Goal: Task Accomplishment & Management: Use online tool/utility

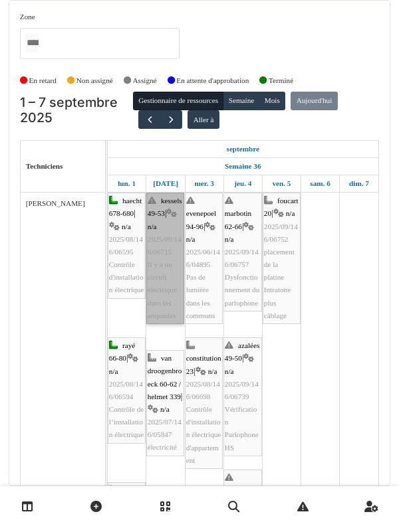
click at [163, 273] on link "kessels 49-53 | n/a 2025/09/146/06715 Il y a un circuit électrique dans les amp…" at bounding box center [165, 259] width 38 height 132
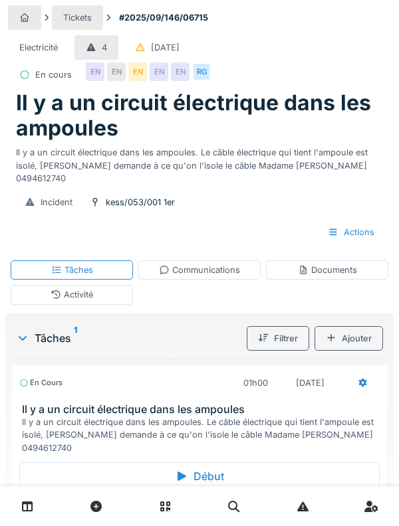
scroll to position [62, 0]
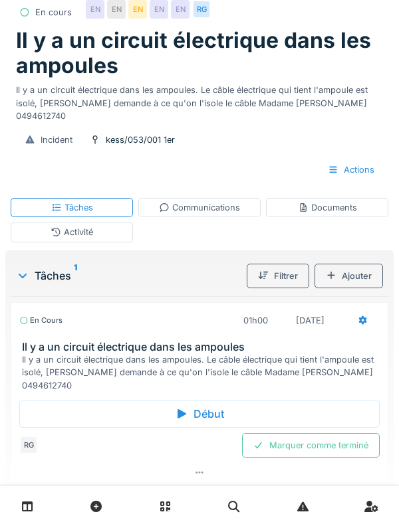
click at [45, 411] on div "Début" at bounding box center [199, 414] width 360 height 28
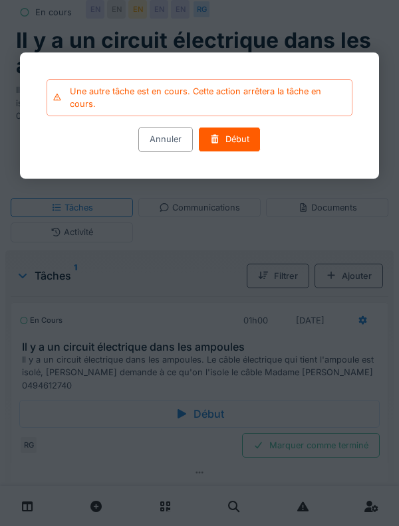
click at [241, 147] on div "Début" at bounding box center [229, 140] width 62 height 25
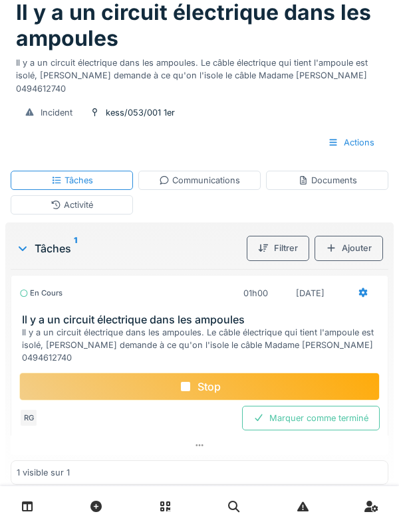
click at [103, 215] on div "Activité" at bounding box center [72, 204] width 122 height 19
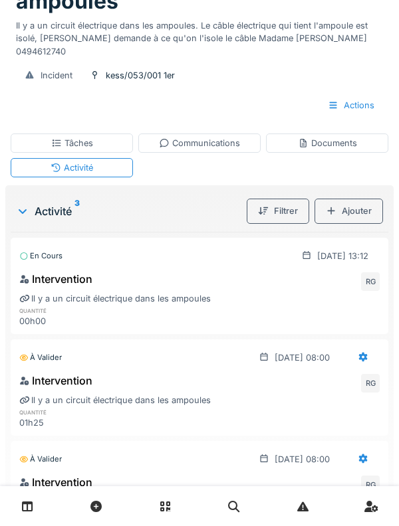
scroll to position [106, 0]
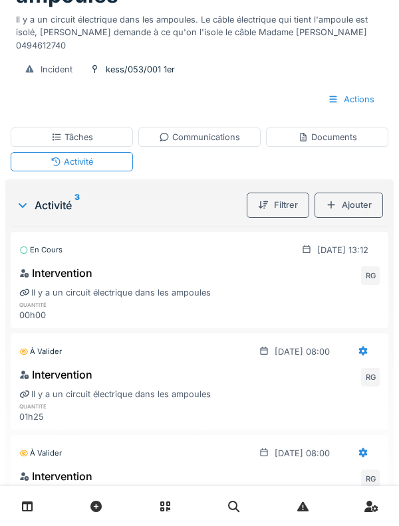
click at [364, 217] on div "Ajouter" at bounding box center [348, 205] width 68 height 25
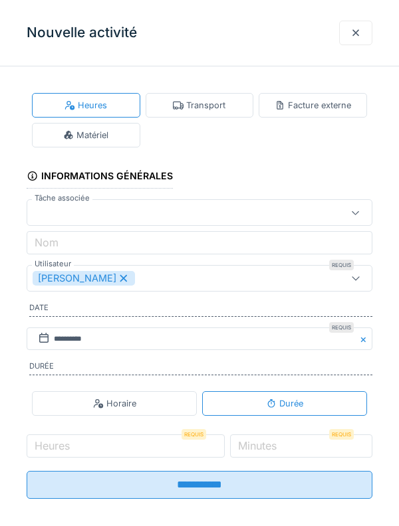
click at [211, 98] on div "Transport" at bounding box center [200, 105] width 108 height 25
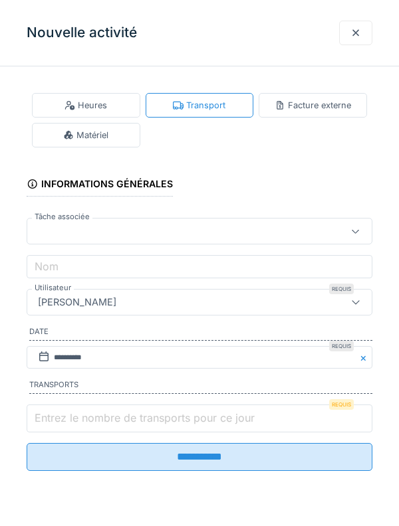
click at [108, 429] on input "Entrez le nombre de transports pour ce jour" at bounding box center [200, 419] width 346 height 28
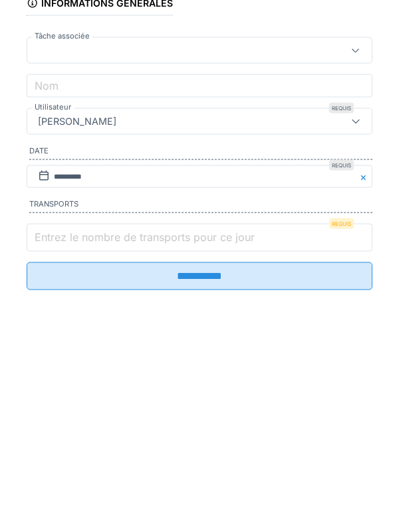
scroll to position [223, 0]
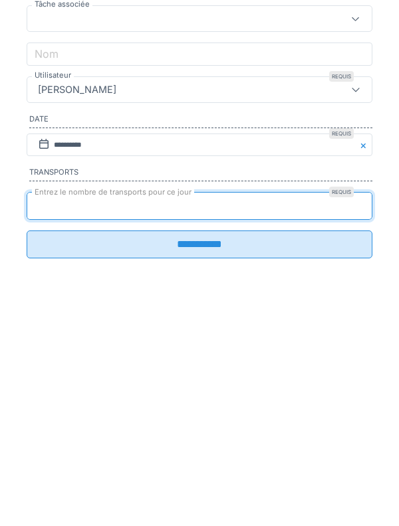
type input "*"
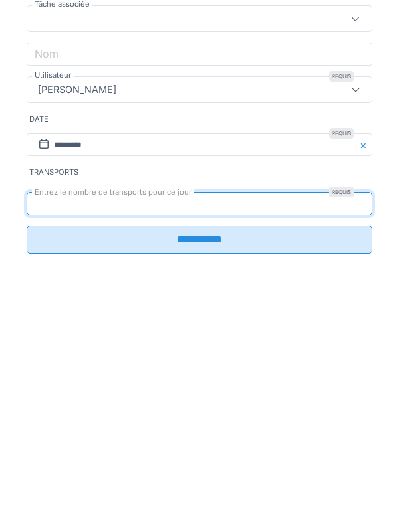
click at [213, 457] on input "**********" at bounding box center [200, 453] width 346 height 28
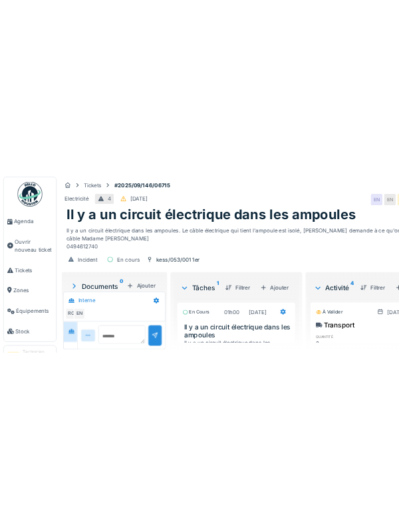
scroll to position [381, 0]
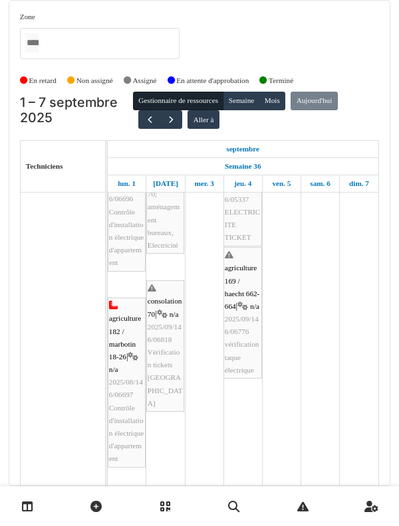
scroll to position [542, 0]
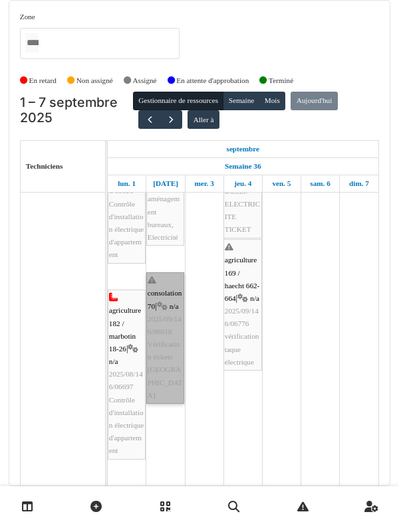
click at [156, 358] on link "consolation 70 | n/a 2025/09/146/06818 Vérification tickets Charlotte" at bounding box center [165, 338] width 38 height 132
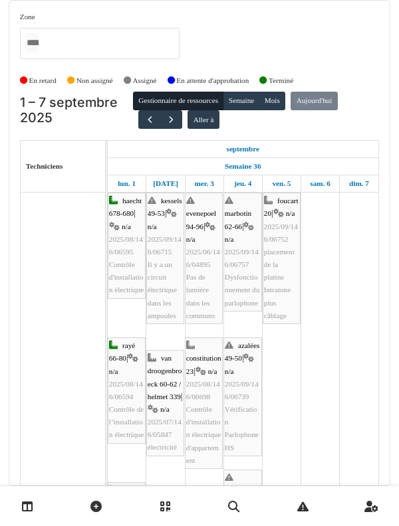
scroll to position [0, 0]
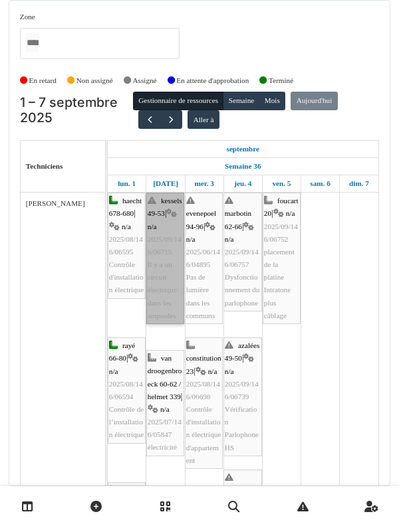
click at [154, 236] on link "kessels 49-53 | n/a 2025/09/146/06715 Il y a un circuit électrique dans les amp…" at bounding box center [165, 259] width 38 height 132
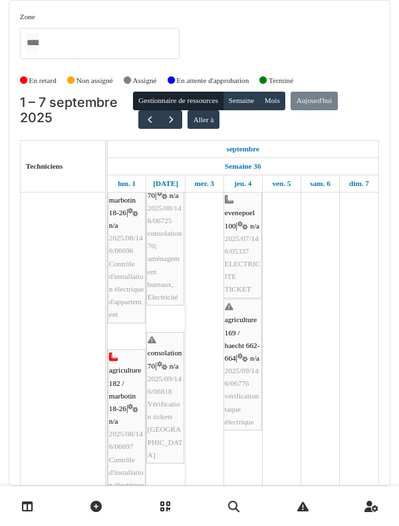
scroll to position [581, 0]
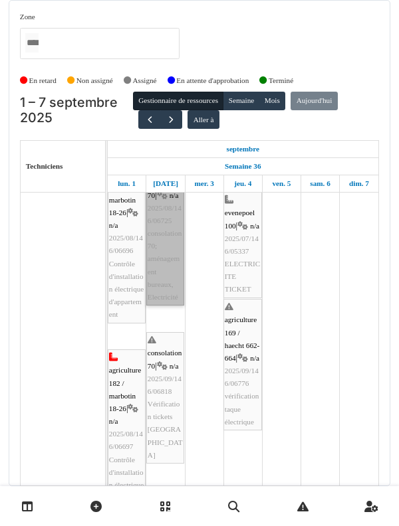
click at [173, 265] on link "consolation 70 | n/a 2025/08/146/06725 consolation 70; aménagement bureaux, Ele…" at bounding box center [165, 233] width 38 height 144
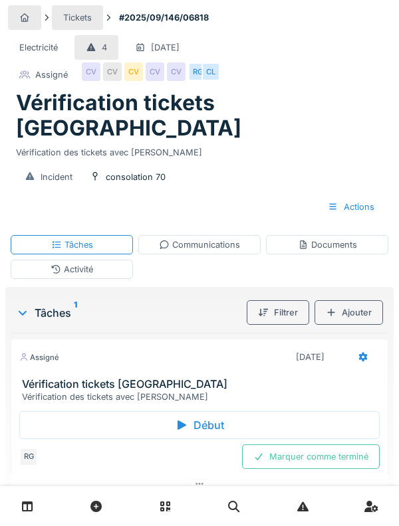
click at [44, 352] on div "Assigné" at bounding box center [39, 357] width 40 height 11
click at [59, 345] on div "Assigné 02/09/2025 Vérification tickets Charlotte Vérification des tickets avec…" at bounding box center [199, 371] width 377 height 64
click at [78, 378] on h3 "Vérification tickets [GEOGRAPHIC_DATA]" at bounding box center [202, 384] width 360 height 13
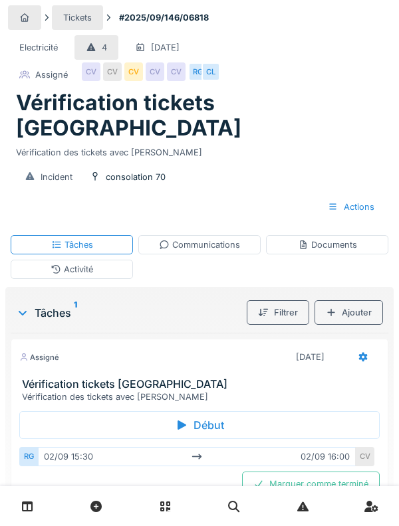
scroll to position [17, 0]
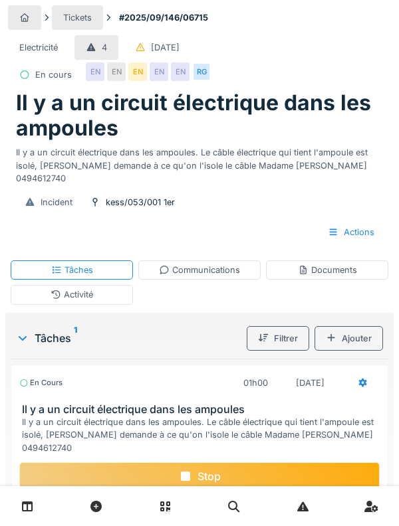
click at [60, 302] on div "Activité" at bounding box center [72, 294] width 122 height 19
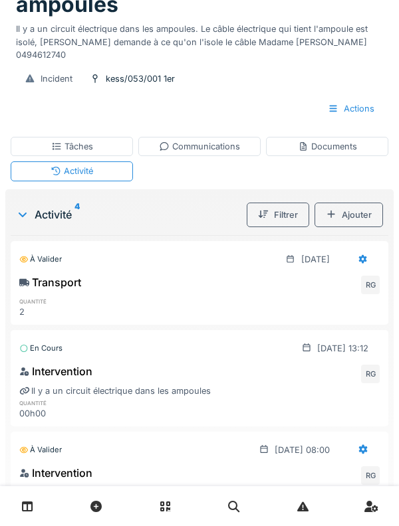
scroll to position [126, 0]
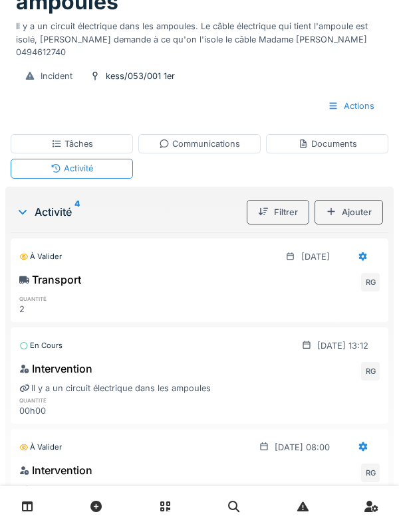
click at [360, 201] on div "Ajouter" at bounding box center [348, 212] width 68 height 25
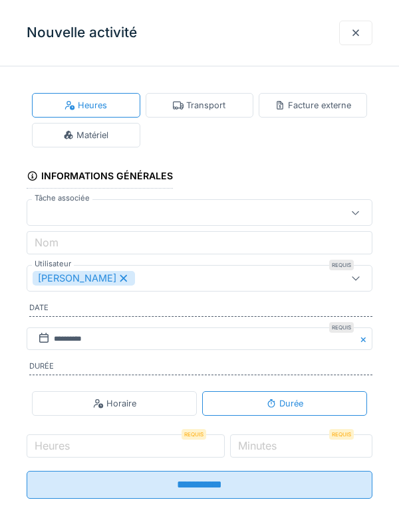
click at [99, 136] on div "Matériel" at bounding box center [85, 135] width 45 height 13
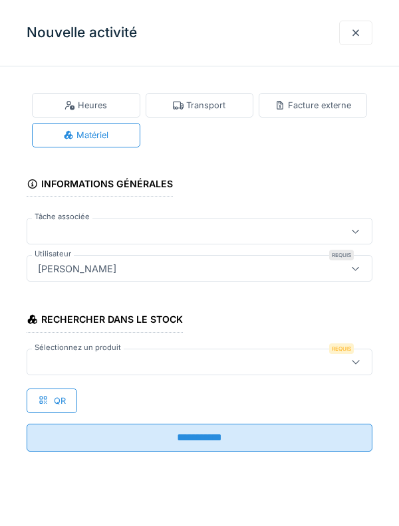
click at [189, 361] on div at bounding box center [178, 362] width 290 height 15
click at [156, 518] on div "**********" at bounding box center [199, 263] width 399 height 526
click at [163, 361] on div at bounding box center [178, 362] width 290 height 15
click at [156, 372] on div at bounding box center [200, 362] width 346 height 27
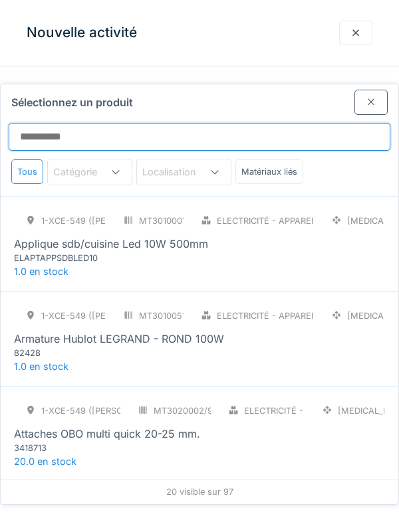
click at [250, 123] on input "Sélectionnez un produit" at bounding box center [199, 137] width 381 height 28
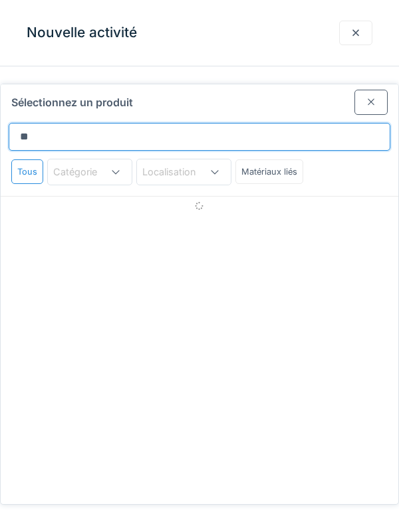
type input "*"
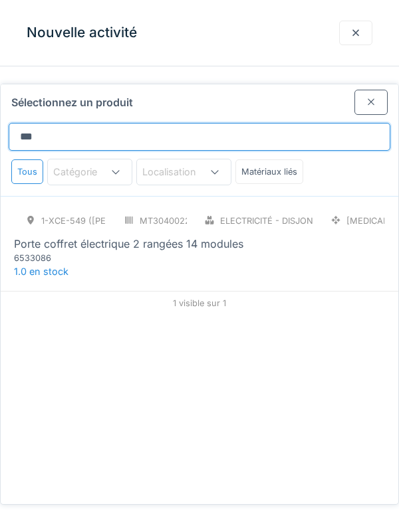
click at [203, 123] on input "***" at bounding box center [199, 137] width 381 height 28
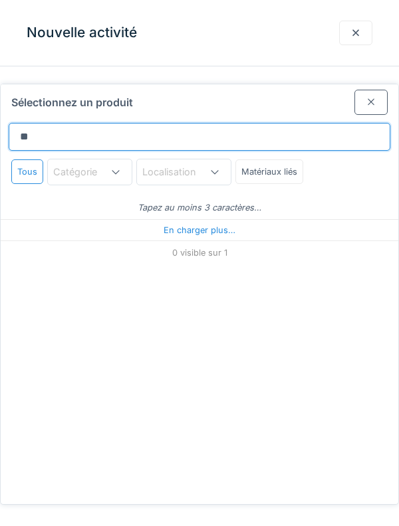
type input "*"
type input "***"
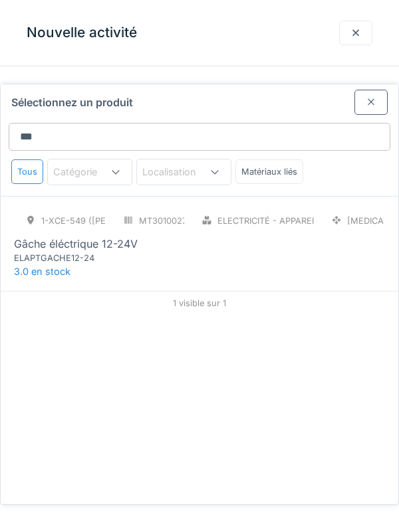
click at [231, 224] on div "1-XCE-549 (ROBERT) MT3010027/999/009 Electricité - Appareillages - terminaux PC…" at bounding box center [199, 243] width 397 height 95
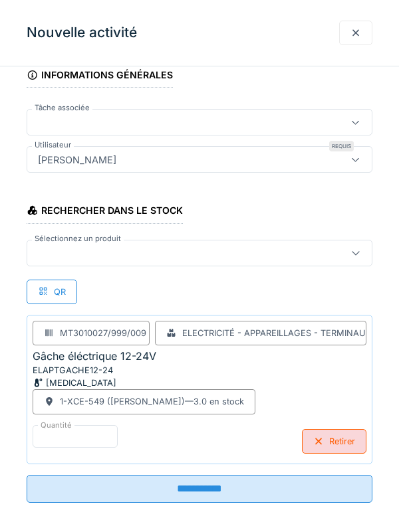
scroll to position [123, 0]
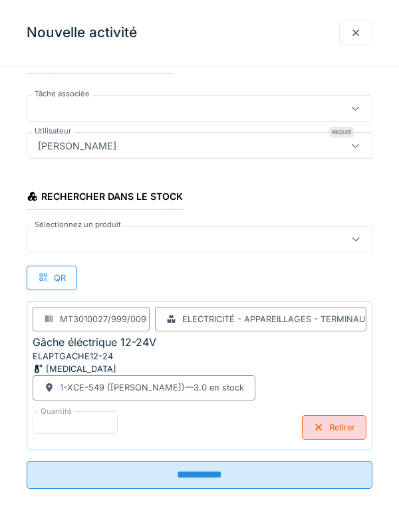
click at [295, 477] on input "**********" at bounding box center [200, 475] width 346 height 28
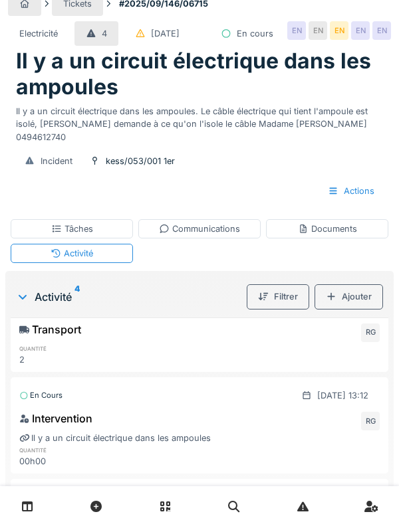
scroll to position [9, 0]
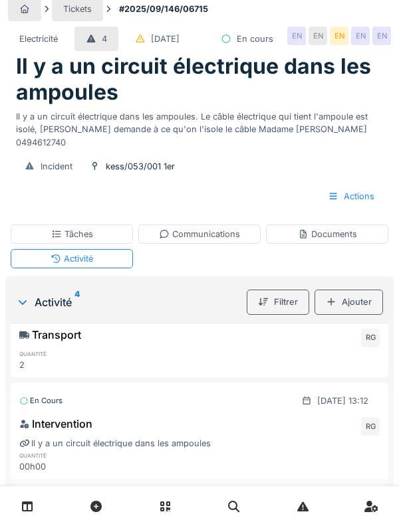
click at [347, 314] on div "Ajouter" at bounding box center [348, 302] width 68 height 25
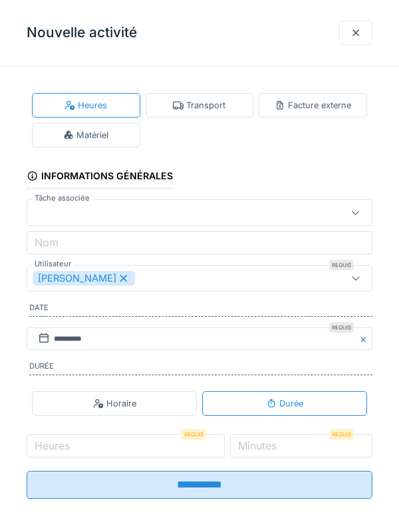
click at [106, 140] on div "Matériel" at bounding box center [85, 135] width 45 height 13
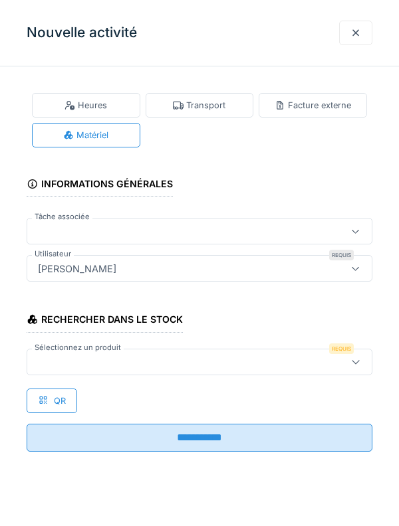
click at [173, 368] on div at bounding box center [178, 362] width 290 height 15
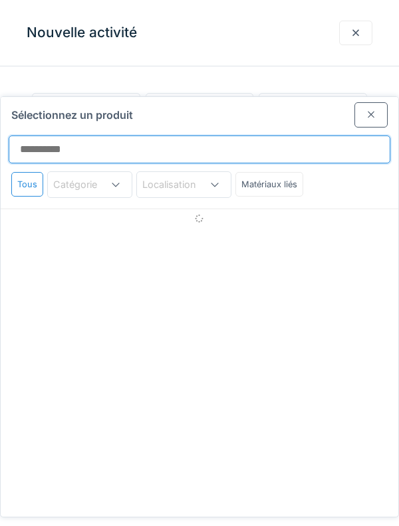
click at [190, 136] on input "Sélectionnez un produit" at bounding box center [199, 150] width 381 height 28
type input "*"
type input "***"
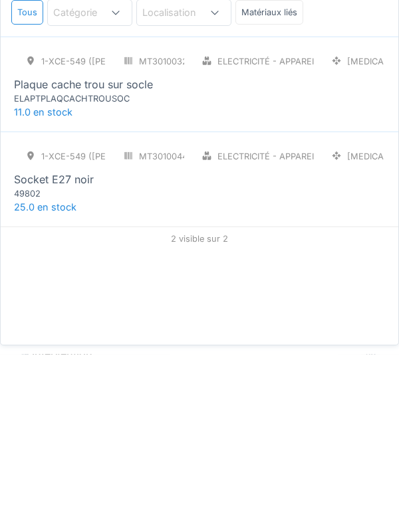
click at [344, 327] on div "1-XCE-549 (ROBERT) MT3010044/999/009 Electricité - Appareillages - terminaux PC…" at bounding box center [199, 351] width 397 height 95
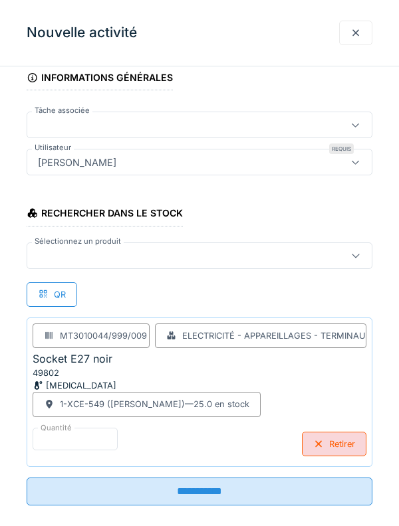
scroll to position [123, 0]
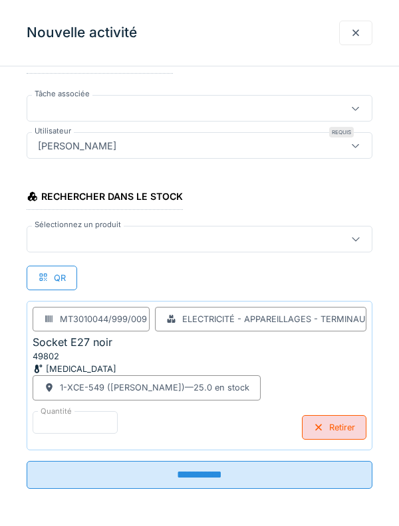
click at [246, 487] on input "**********" at bounding box center [200, 475] width 346 height 28
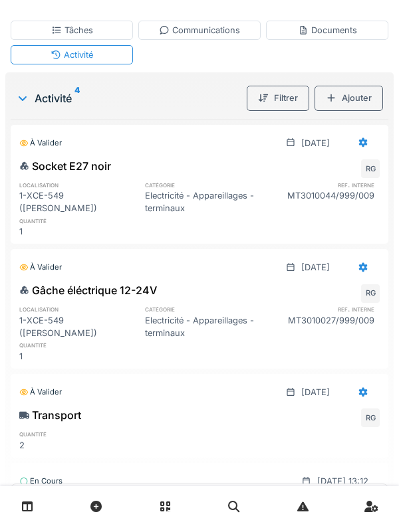
scroll to position [0, 0]
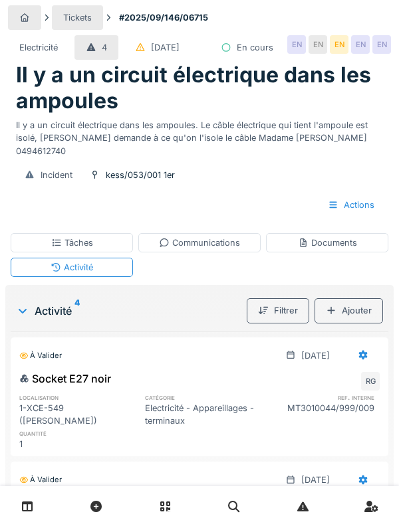
click at [123, 253] on div "Tâches" at bounding box center [72, 242] width 122 height 19
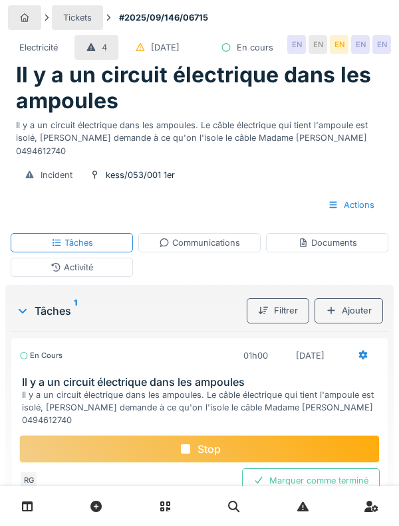
click at [214, 463] on div "Stop" at bounding box center [199, 449] width 360 height 28
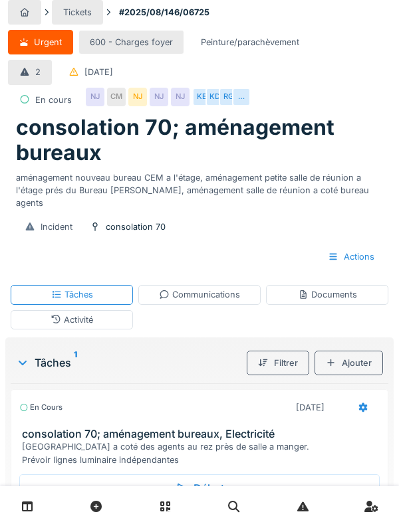
scroll to position [8, 0]
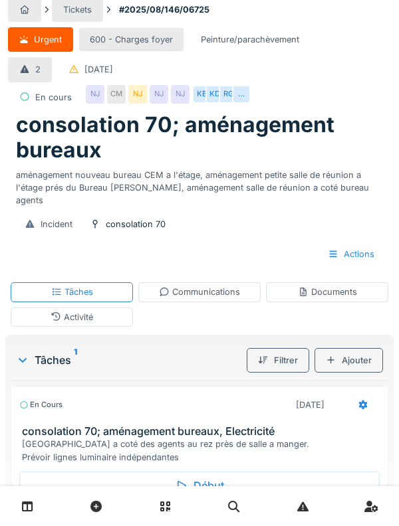
click at [217, 472] on div "Début" at bounding box center [199, 486] width 360 height 28
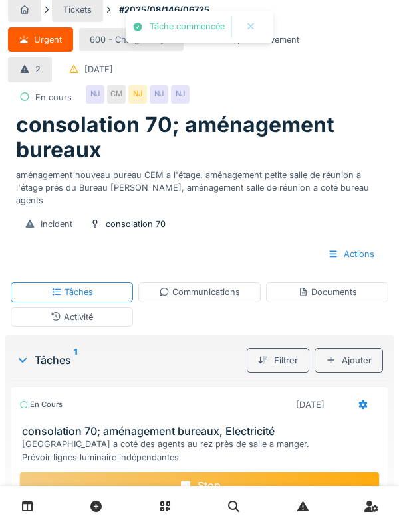
click at [388, 49] on div "Urgent 600 - Charges foyer Peinture/parachèvement 2 [DATE] En [GEOGRAPHIC_DATA]…" at bounding box center [199, 69] width 383 height 88
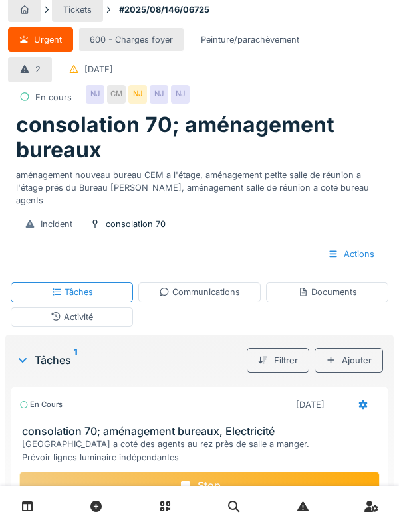
click at [236, 288] on div "Communications" at bounding box center [199, 291] width 122 height 19
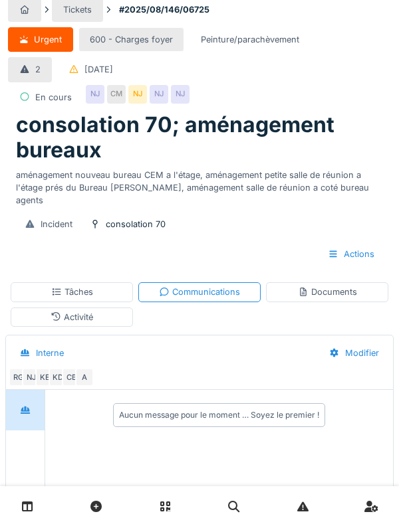
click at [328, 287] on div "Documents" at bounding box center [327, 291] width 122 height 19
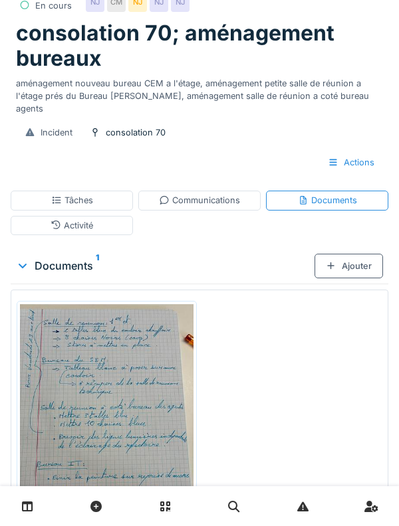
scroll to position [102, 0]
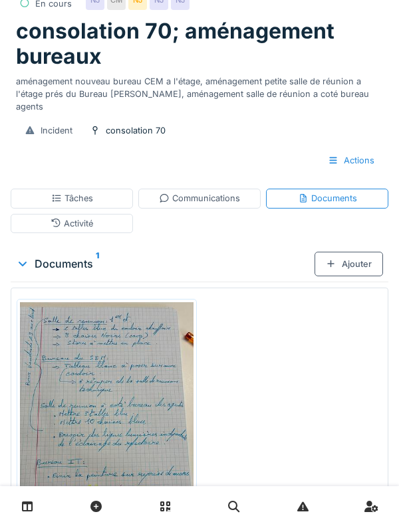
click at [159, 407] on img at bounding box center [106, 417] width 173 height 231
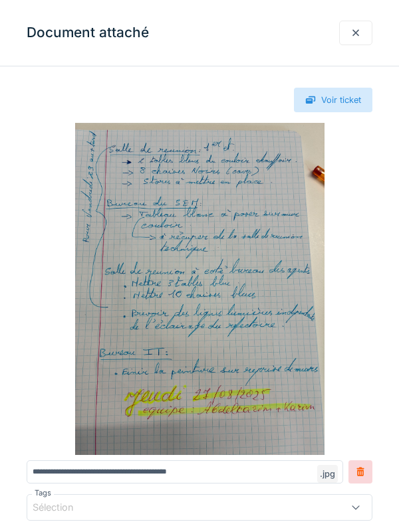
click at [268, 284] on img at bounding box center [200, 289] width 346 height 332
click at [357, 36] on div at bounding box center [355, 33] width 11 height 13
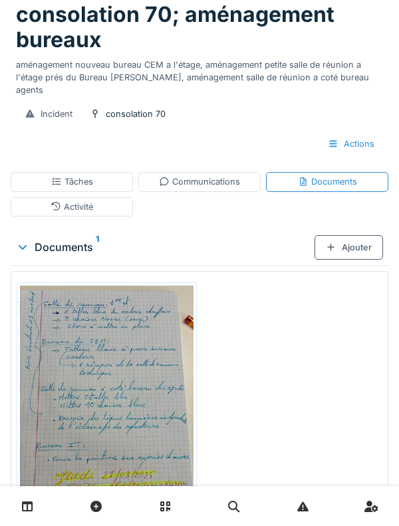
scroll to position [167, 0]
